Goal: Transaction & Acquisition: Purchase product/service

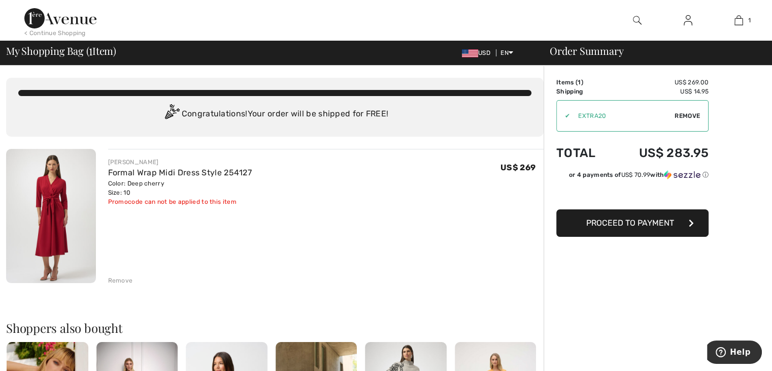
click at [636, 218] on span "Proceed to Payment" at bounding box center [631, 223] width 88 height 10
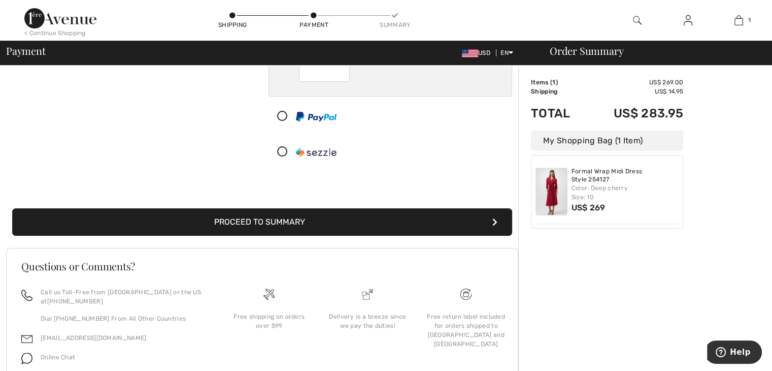
scroll to position [176, 0]
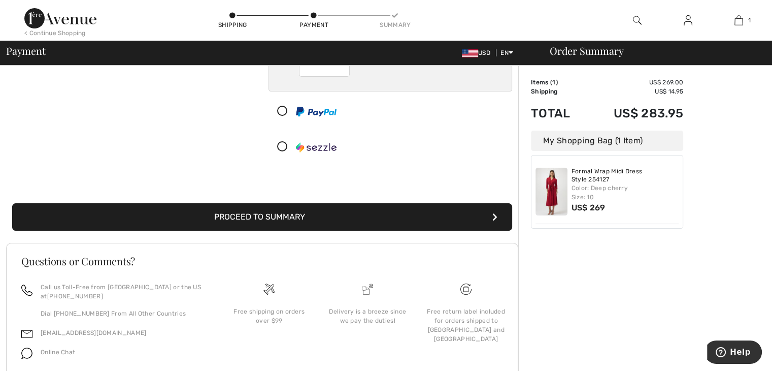
click at [424, 210] on button "Proceed to Summary" at bounding box center [262, 216] width 500 height 27
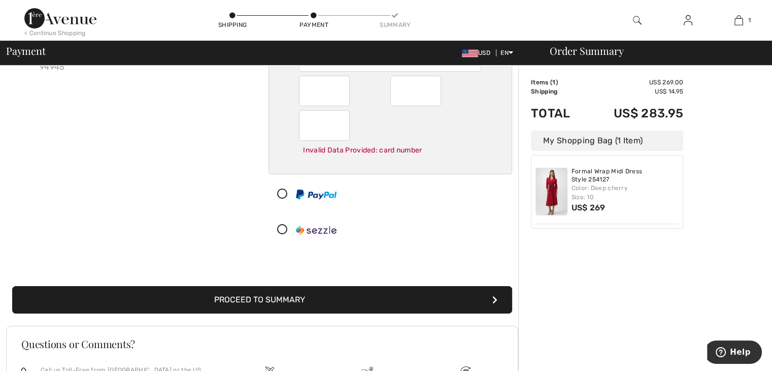
scroll to position [128, 0]
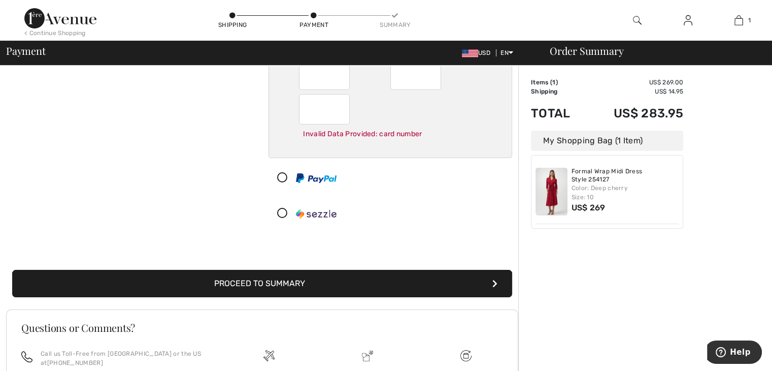
click at [466, 278] on button "Proceed to Summary" at bounding box center [262, 283] width 500 height 27
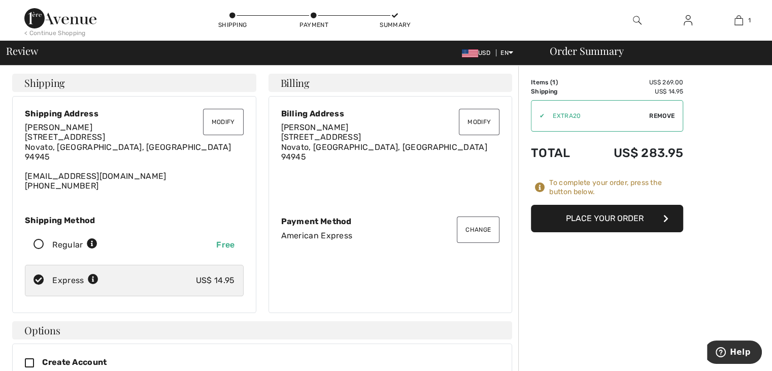
click at [576, 215] on button "Place Your Order" at bounding box center [607, 218] width 152 height 27
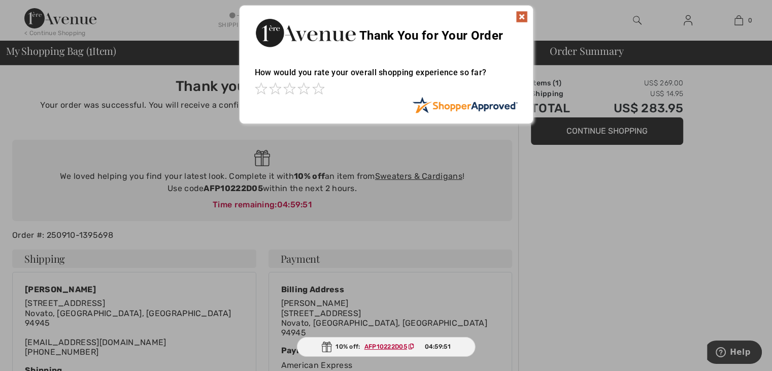
click at [518, 17] on img at bounding box center [522, 17] width 12 height 12
